Goal: Information Seeking & Learning: Learn about a topic

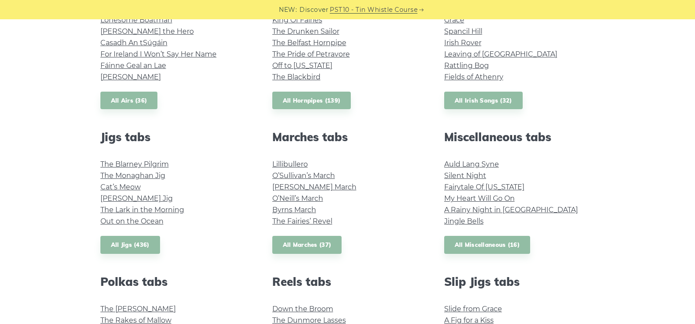
scroll to position [396, 0]
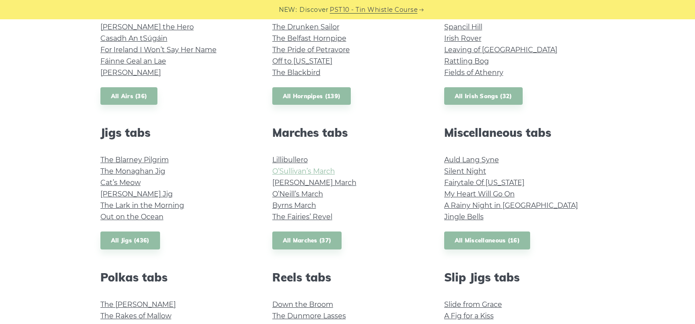
click at [330, 171] on link "O’Sullivan’s March" at bounding box center [303, 171] width 63 height 8
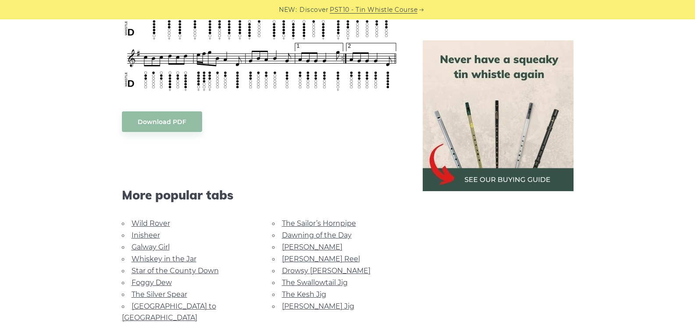
scroll to position [482, 0]
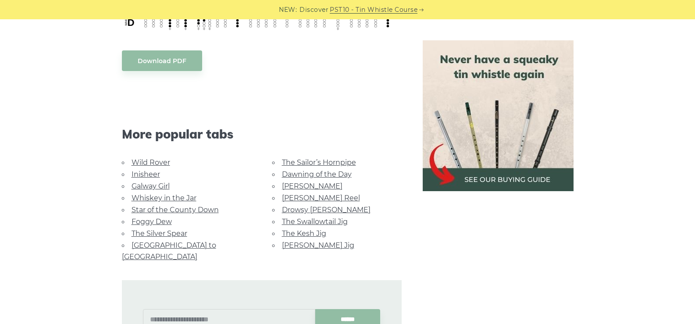
click at [686, 131] on div "Sheet music notes and tab to play O’Sullivan’s March on a tin whistle (penny wh…" at bounding box center [347, 66] width 695 height 592
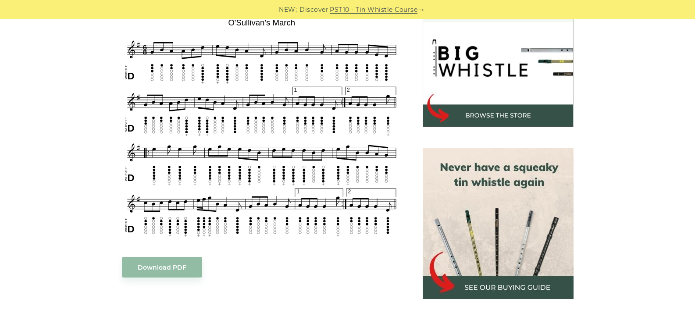
scroll to position [151, 0]
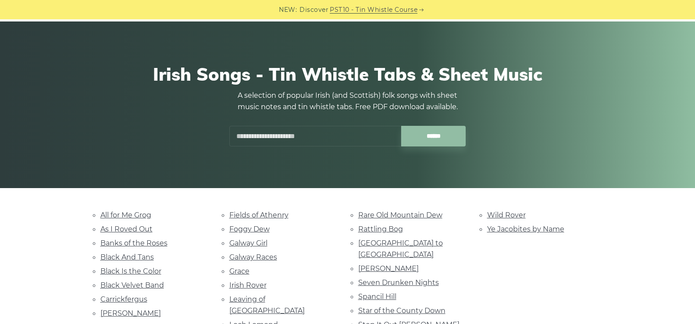
scroll to position [58, 0]
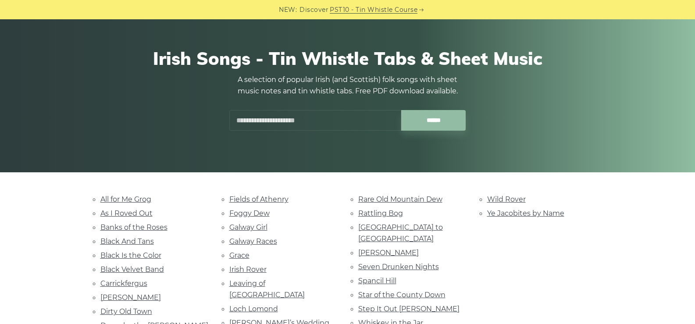
click at [694, 89] on div "Irish Songs - Tin Whistle Tabs & Sheet Music A selection of popular Irish (and …" at bounding box center [347, 89] width 695 height 167
click at [692, 99] on div "Irish Songs - Tin Whistle Tabs & Sheet Music A selection of popular Irish (and …" at bounding box center [347, 89] width 695 height 167
drag, startPoint x: 692, startPoint y: 99, endPoint x: 691, endPoint y: 114, distance: 15.0
click at [691, 114] on div "Irish Songs - Tin Whistle Tabs & Sheet Music A selection of popular Irish (and …" at bounding box center [347, 89] width 695 height 167
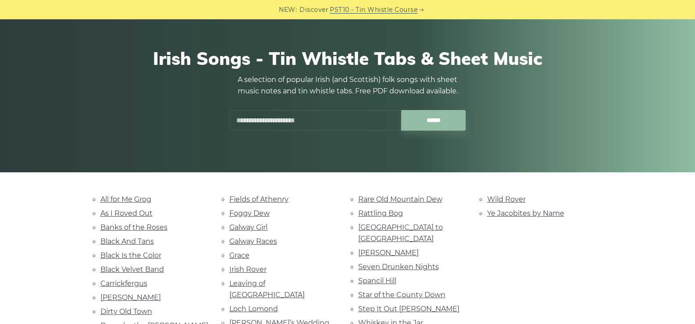
click at [691, 114] on div "Irish Songs - Tin Whistle Tabs & Sheet Music A selection of popular Irish (and …" at bounding box center [347, 89] width 695 height 167
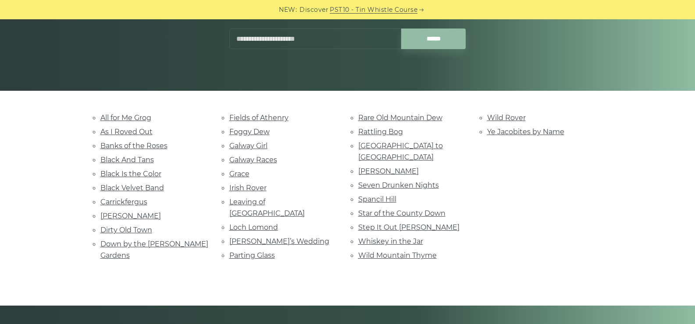
scroll to position [200, 0]
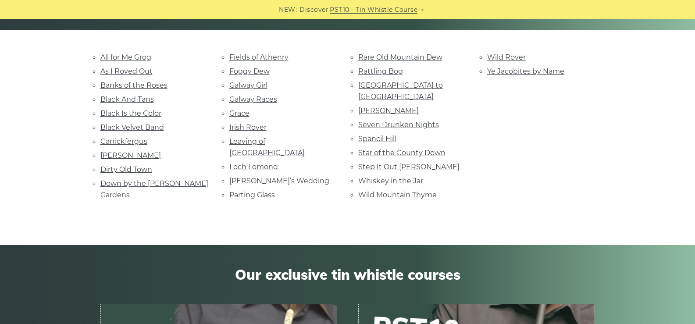
drag, startPoint x: 692, startPoint y: 136, endPoint x: 690, endPoint y: 150, distance: 13.8
click at [690, 150] on div "All for Me Grog As I Roved Out Banks of the Roses Black And Tans Black Is the C…" at bounding box center [347, 137] width 695 height 173
click at [688, 163] on div "All for Me Grog As I Roved Out Banks of the Roses Black And Tans Black Is the C…" at bounding box center [347, 137] width 695 height 173
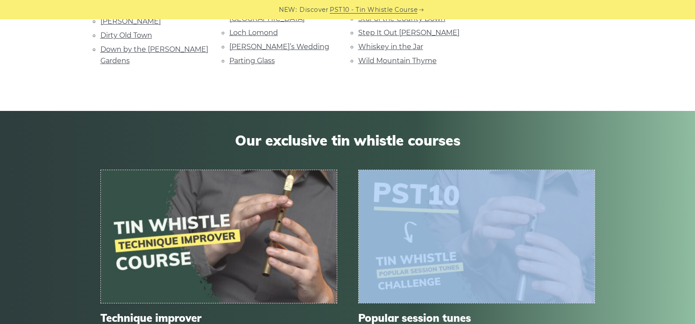
drag, startPoint x: 688, startPoint y: 173, endPoint x: 687, endPoint y: 178, distance: 5.0
click at [687, 178] on div "Our exclusive tin whistle courses Technique improver Hone your tin whistle skil…" at bounding box center [347, 255] width 695 height 288
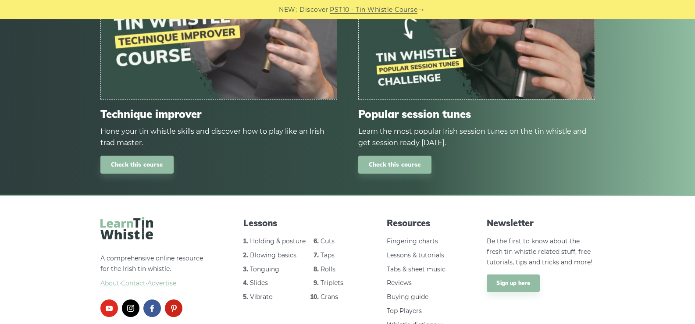
scroll to position [543, 0]
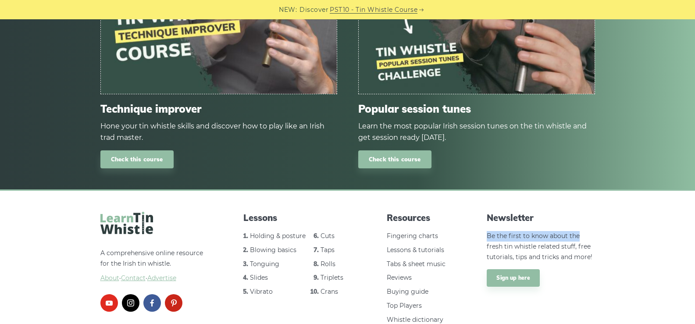
drag, startPoint x: 692, startPoint y: 196, endPoint x: 685, endPoint y: 222, distance: 26.2
click at [685, 222] on footer "A comprehensive online resource for the Irish tin whistle. About · Contact · Ad…" at bounding box center [347, 290] width 695 height 203
drag, startPoint x: 685, startPoint y: 222, endPoint x: 683, endPoint y: 245, distance: 23.3
click at [683, 245] on footer "A comprehensive online resource for the Irish tin whistle. About · Contact · Ad…" at bounding box center [347, 290] width 695 height 203
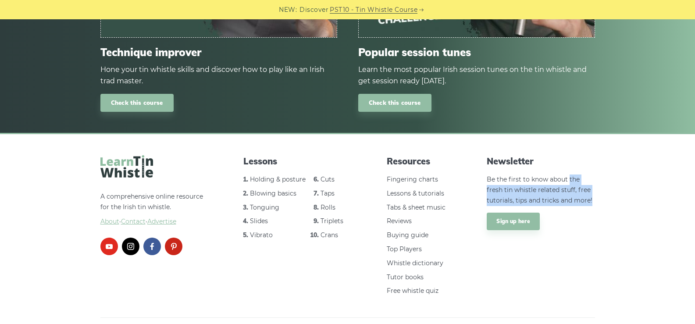
scroll to position [591, 0]
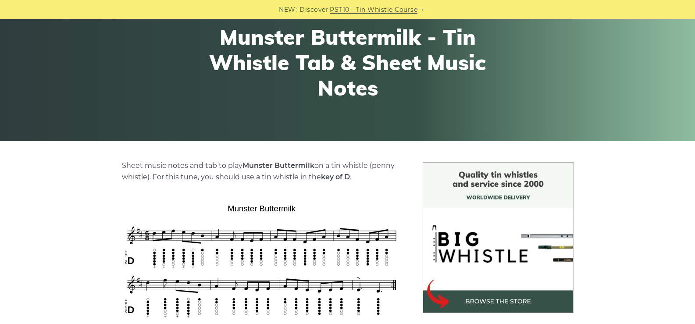
scroll to position [345, 0]
